Goal: Task Accomplishment & Management: Complete application form

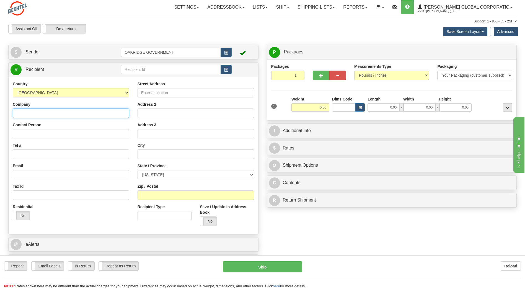
click at [56, 111] on input "Company" at bounding box center [71, 112] width 116 height 9
type input "R & L Carriers"
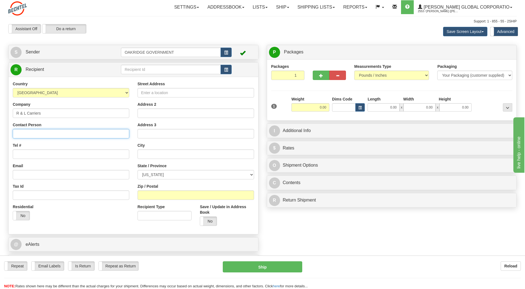
click at [28, 134] on input "Contact Person" at bounding box center [71, 133] width 116 height 9
type input "A"
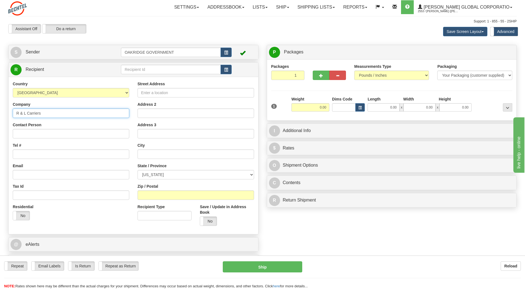
drag, startPoint x: 43, startPoint y: 113, endPoint x: 3, endPoint y: 108, distance: 40.4
click at [3, 108] on div "Toggle navigation Settings Shipping Preferences Fields Preferences New" at bounding box center [262, 152] width 525 height 305
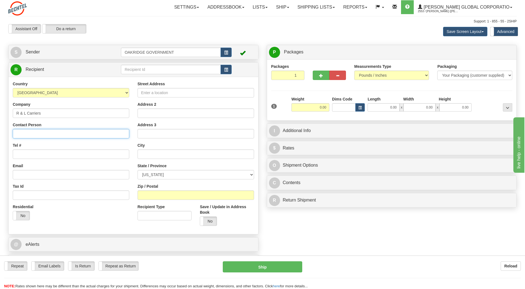
click at [29, 134] on input "Contact Person" at bounding box center [71, 133] width 116 height 9
paste input "R & L Carriers"
type input "R & L Carriers"
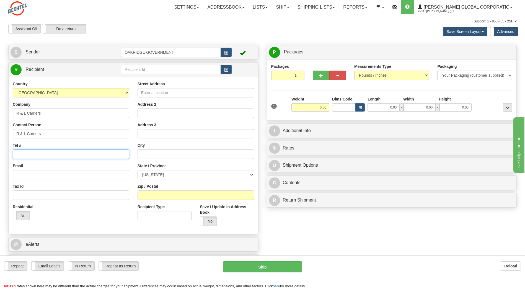
click at [31, 151] on input "Tel #" at bounding box center [71, 153] width 116 height 9
click at [47, 175] on input "Email" at bounding box center [71, 174] width 116 height 9
click at [157, 93] on input "Street Address" at bounding box center [195, 92] width 116 height 9
type input "600 Gillam Rd"
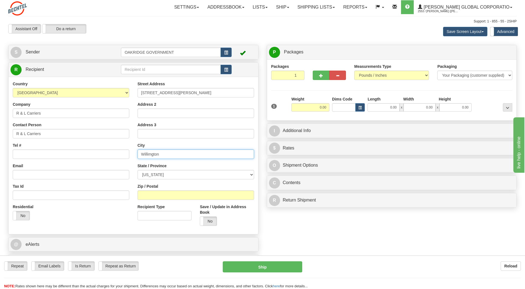
type input "Willimgton"
select select "OH"
type input "45177"
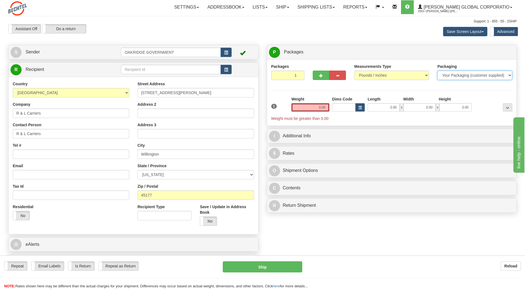
click at [367, 74] on select "Your Packaging (customer supplied) Envelope (carrier supplied) Pack (carrier su…" at bounding box center [474, 75] width 75 height 9
select select "2"
click at [367, 71] on select "Your Packaging (customer supplied) Envelope (carrier supplied) Pack (carrier su…" at bounding box center [474, 75] width 75 height 9
drag, startPoint x: 315, startPoint y: 107, endPoint x: 337, endPoint y: 107, distance: 22.7
click at [337, 107] on div "1 Weight 0.00 Dims Code 0 x" at bounding box center [392, 108] width 244 height 25
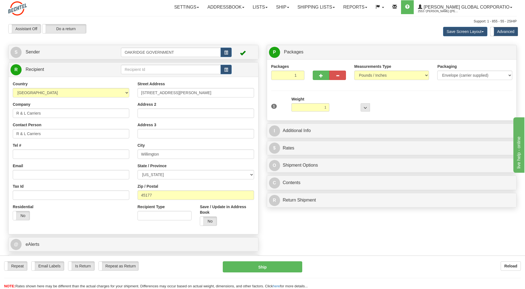
type input "1.00"
drag, startPoint x: 388, startPoint y: 120, endPoint x: 390, endPoint y: 118, distance: 3.1
click at [367, 119] on div "P Packages 1 Packages - Weight: 0.00 Lbs Shipment Level Shipm. Package Level Pa…" at bounding box center [392, 83] width 250 height 76
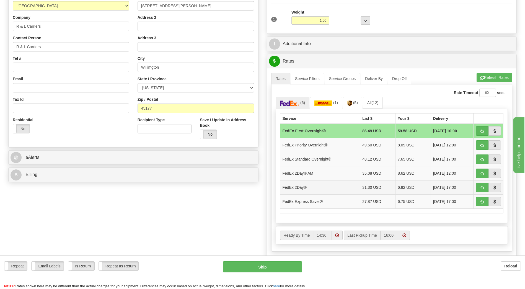
scroll to position [83, 0]
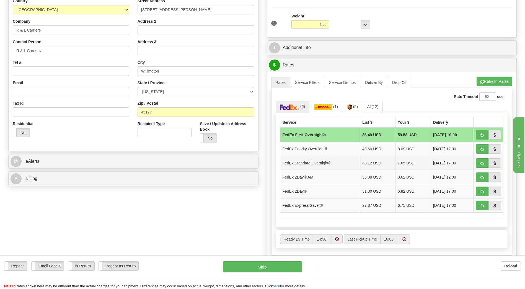
click at [367, 163] on td "7.65 USD" at bounding box center [412, 163] width 35 height 14
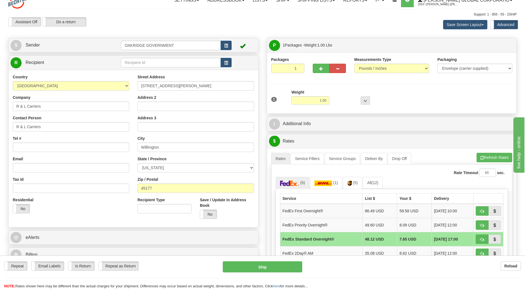
scroll to position [0, 0]
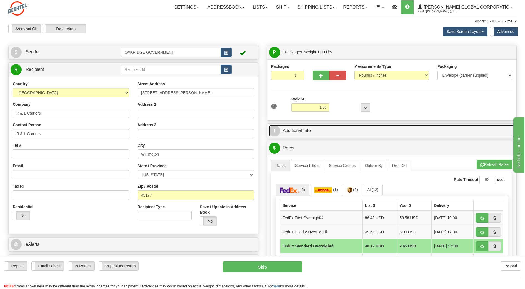
click at [301, 129] on link "I Additional Info" at bounding box center [392, 130] width 246 height 11
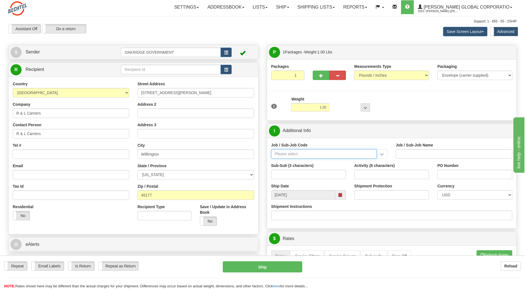
click at [281, 153] on input "Job / Sub-Job Code" at bounding box center [324, 153] width 106 height 9
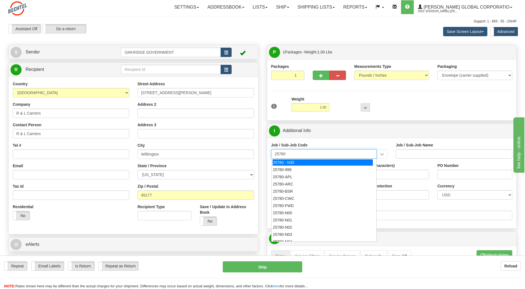
click at [328, 160] on div "25780 - N35" at bounding box center [322, 162] width 100 height 6
type input "25780 - N35"
type input "NAS TRANSITION & OFFSITE SUPP - CONTRACT CLOSEOUT"
type input "25780 - N35"
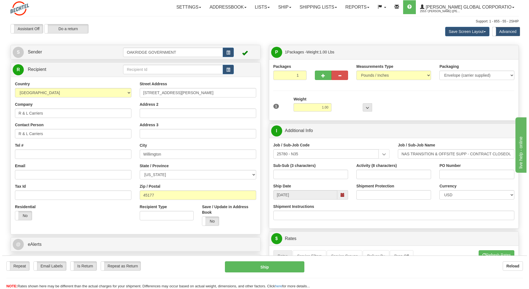
scroll to position [28, 0]
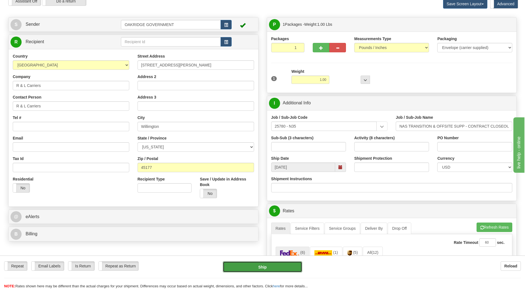
click at [265, 199] on button "Ship" at bounding box center [262, 266] width 79 height 11
type input "05"
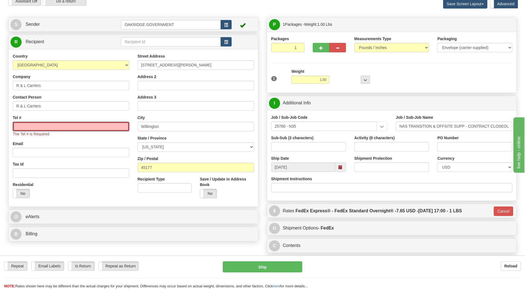
click at [33, 127] on input "Tel #" at bounding box center [71, 126] width 116 height 9
type input "865-220-2000"
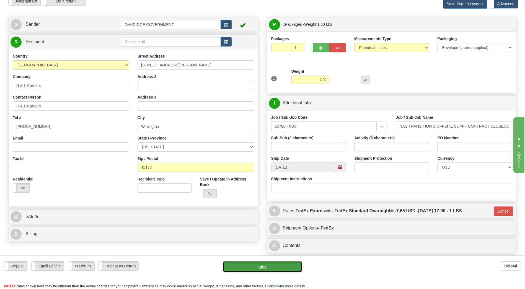
click at [263, 199] on button "Ship" at bounding box center [262, 266] width 79 height 11
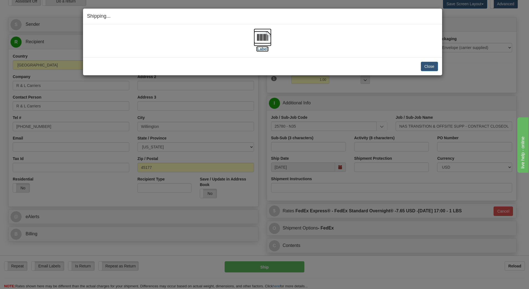
click at [263, 39] on img at bounding box center [263, 37] width 18 height 18
click at [367, 66] on button "Close" at bounding box center [429, 66] width 17 height 9
click at [367, 67] on button "Close" at bounding box center [429, 66] width 17 height 9
click at [367, 66] on button "Close" at bounding box center [429, 66] width 17 height 9
click at [367, 64] on button "Close" at bounding box center [429, 66] width 17 height 9
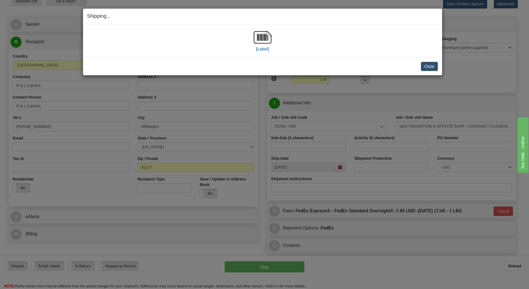
drag, startPoint x: 430, startPoint y: 64, endPoint x: 324, endPoint y: 25, distance: 112.2
click at [367, 64] on button "Close" at bounding box center [429, 66] width 17 height 9
click at [268, 9] on div "Shipping... Your SHIPMENT will EXPIRE in" at bounding box center [262, 17] width 359 height 16
click at [98, 18] on span "Shipping..." at bounding box center [99, 16] width 24 height 6
click at [99, 18] on span "Shipping..." at bounding box center [99, 16] width 24 height 6
